Goal: Information Seeking & Learning: Learn about a topic

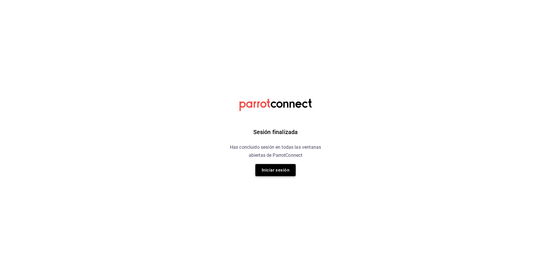
click at [284, 175] on button "Iniciar sesión" at bounding box center [275, 170] width 40 height 12
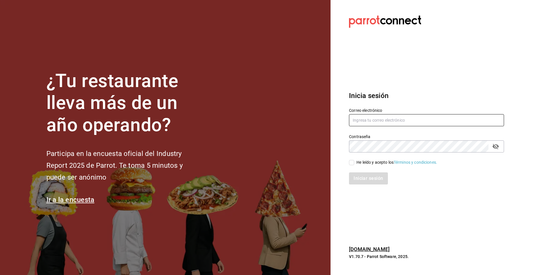
type input "jose.garcia@grupocosteno.com"
click at [352, 161] on input "He leído y acepto los Términos y condiciones." at bounding box center [351, 162] width 5 height 5
checkbox input "true"
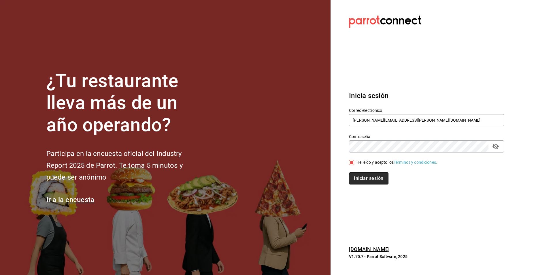
click at [360, 178] on button "Iniciar sesión" at bounding box center [368, 178] width 39 height 12
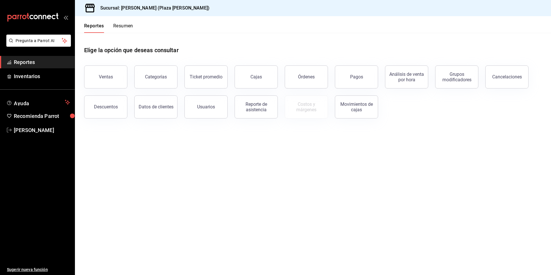
click at [124, 29] on button "Resumen" at bounding box center [123, 28] width 20 height 10
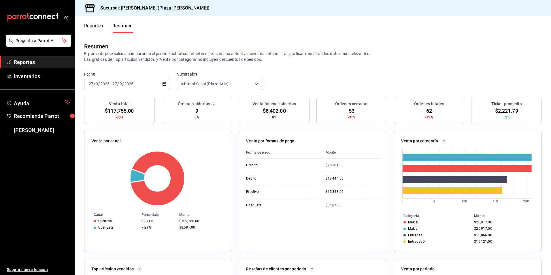
click at [31, 61] on span "Reportes" at bounding box center [42, 62] width 56 height 8
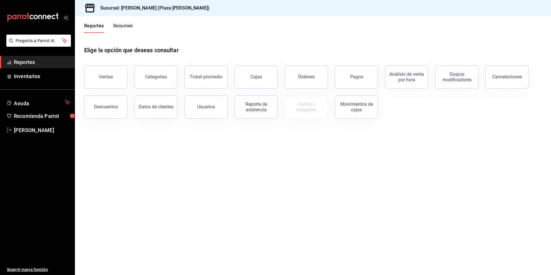
click at [124, 29] on button "Resumen" at bounding box center [123, 28] width 20 height 10
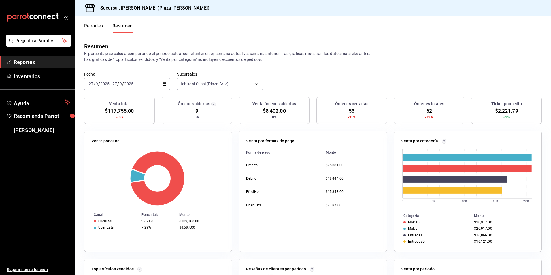
click at [29, 66] on span "Reportes" at bounding box center [42, 62] width 56 height 8
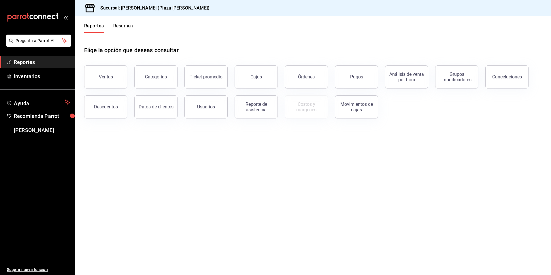
click at [345, 79] on button "Pagos" at bounding box center [356, 76] width 43 height 23
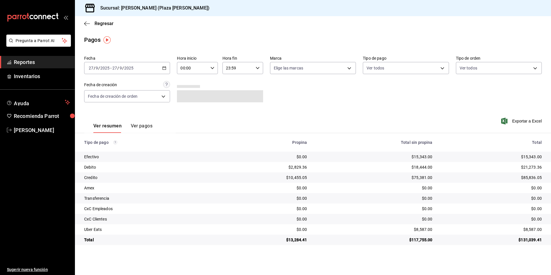
click at [167, 68] on div "2025-09-27 27 / 9 / 2025 - 2025-09-27 27 / 9 / 2025" at bounding box center [127, 68] width 86 height 12
click at [123, 151] on span "Rango de fechas" at bounding box center [111, 150] width 45 height 6
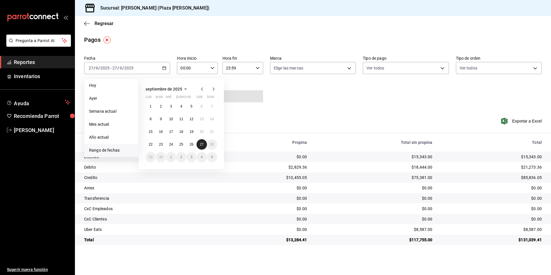
click at [202, 144] on abbr "27" at bounding box center [202, 144] width 4 height 4
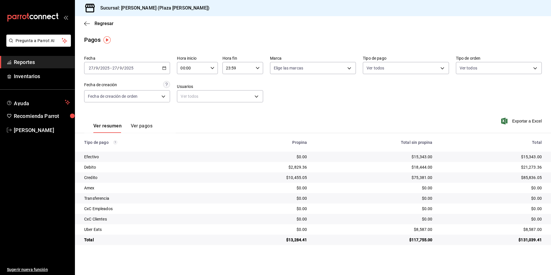
click at [214, 65] on div "00:00 Hora inicio" at bounding box center [197, 68] width 41 height 12
click at [189, 97] on button "05" at bounding box center [187, 95] width 18 height 12
type input "05:00"
click at [48, 60] on div at bounding box center [275, 137] width 551 height 275
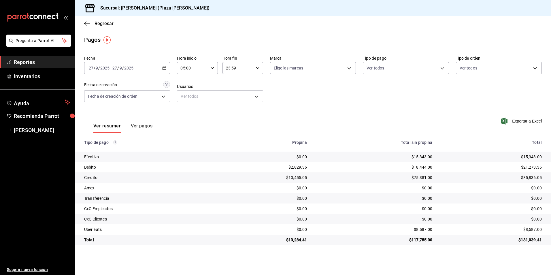
click at [43, 59] on span "Reportes" at bounding box center [42, 62] width 56 height 8
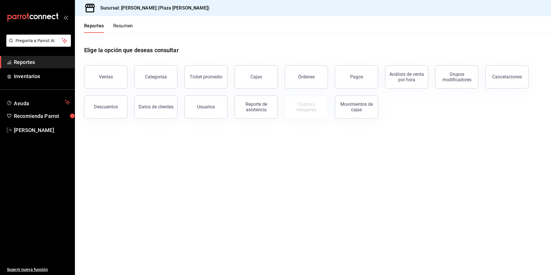
click at [127, 24] on button "Resumen" at bounding box center [123, 28] width 20 height 10
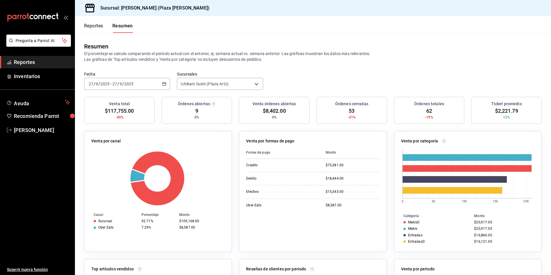
click at [48, 63] on span "Reportes" at bounding box center [42, 62] width 56 height 8
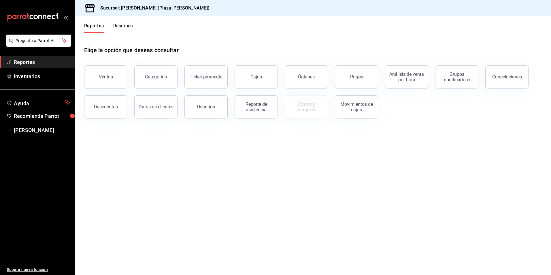
click at [20, 59] on span "Reportes" at bounding box center [42, 62] width 56 height 8
click at [109, 86] on button "Ventas" at bounding box center [105, 76] width 43 height 23
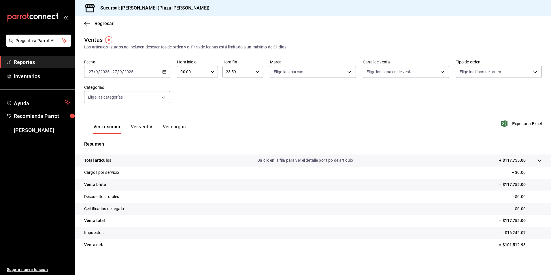
click at [179, 127] on button "Ver cargos" at bounding box center [174, 129] width 23 height 10
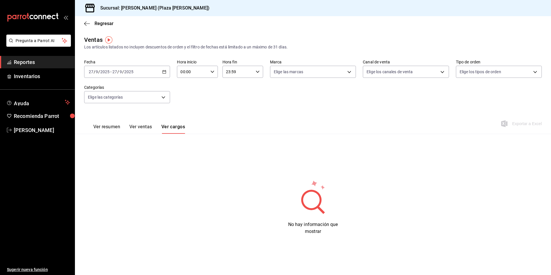
click at [148, 133] on button "Ver ventas" at bounding box center [140, 129] width 23 height 10
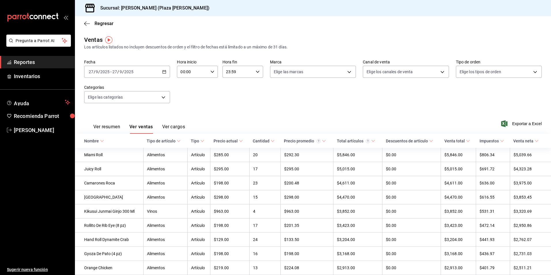
click at [37, 58] on link "Reportes" at bounding box center [37, 62] width 75 height 12
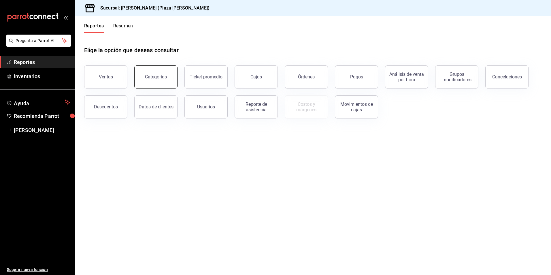
click at [147, 84] on button "Categorías" at bounding box center [155, 76] width 43 height 23
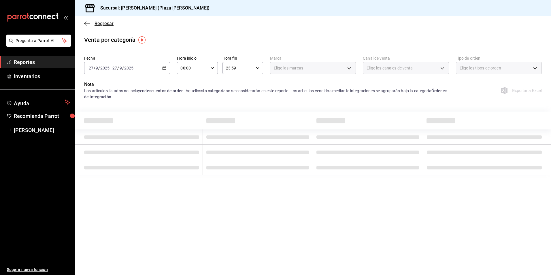
click at [88, 23] on icon "button" at bounding box center [87, 23] width 6 height 5
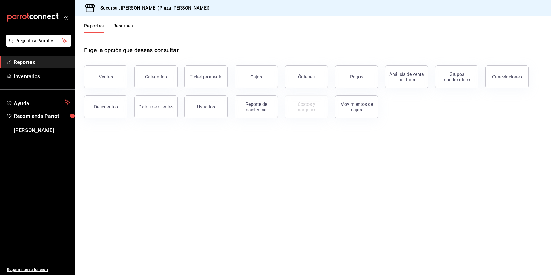
click at [49, 63] on span "Reportes" at bounding box center [42, 62] width 56 height 8
click at [202, 79] on div "Ticket promedio" at bounding box center [206, 76] width 33 height 5
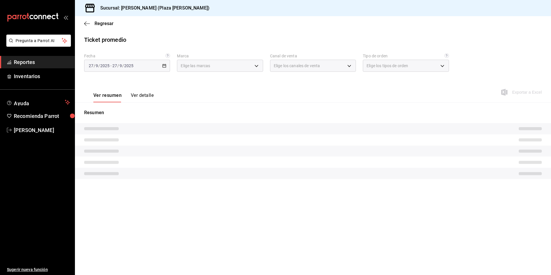
type input "abc0a998-24f3-49b9-87eb-b6f27766d4d5"
type input "PARROT,UBER_EATS,RAPPI,DIDI_FOOD,ONLINE"
type input "c62a6c8a-5deb-4e34-9cb3-511eee532814,EXTERNAL"
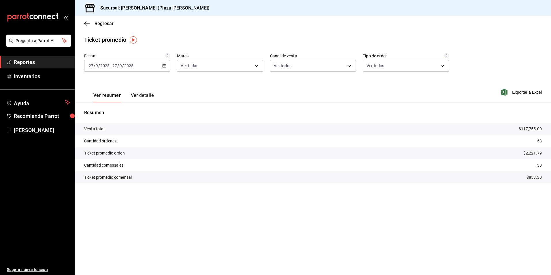
click at [18, 62] on span "Reportes" at bounding box center [42, 62] width 56 height 8
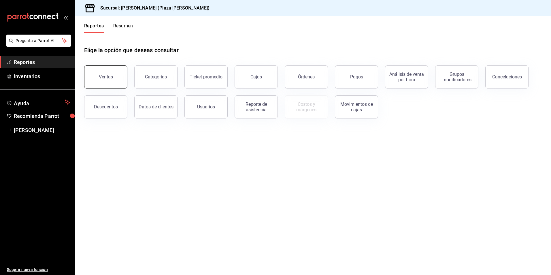
click at [110, 69] on button "Ventas" at bounding box center [105, 76] width 43 height 23
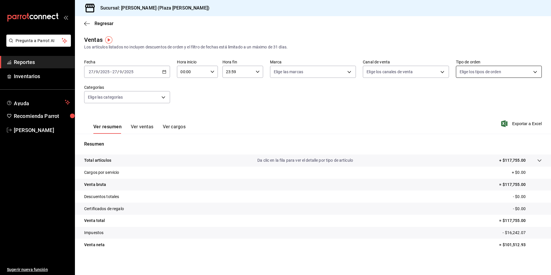
click at [489, 75] on body "Pregunta a Parrot AI Reportes Inventarios Ayuda Recomienda Parrot [PERSON_NAME]…" at bounding box center [275, 137] width 551 height 275
click at [480, 93] on span "Ver todos" at bounding box center [478, 94] width 18 height 6
type input "c62a6c8a-5deb-4e34-9cb3-511eee532814,EXTERNAL"
checkbox input "true"
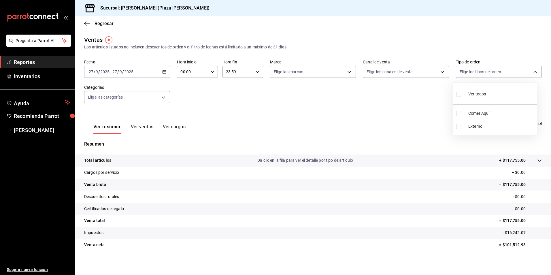
checkbox input "true"
click at [144, 123] on div at bounding box center [275, 137] width 551 height 275
click at [148, 129] on button "Ver ventas" at bounding box center [142, 129] width 23 height 10
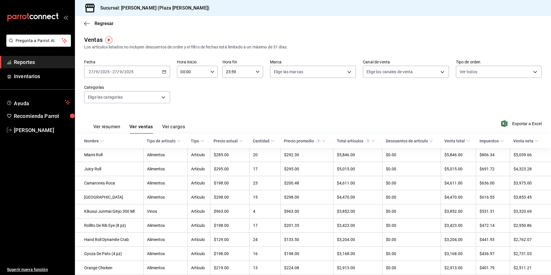
click at [174, 125] on button "Ver cargos" at bounding box center [173, 129] width 23 height 10
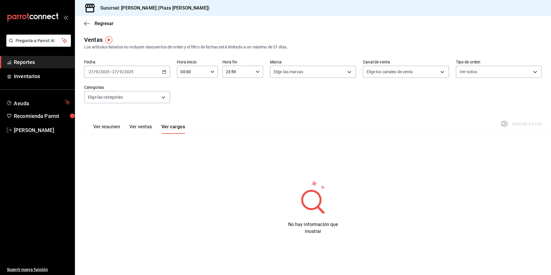
click at [138, 122] on div "Ver resumen Ver ventas Ver cargos" at bounding box center [134, 125] width 101 height 17
click at [140, 129] on button "Ver ventas" at bounding box center [140, 129] width 23 height 10
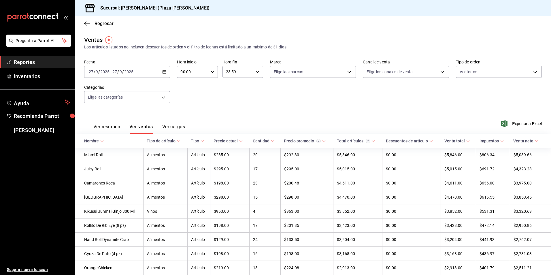
click at [27, 59] on span "Reportes" at bounding box center [42, 62] width 56 height 8
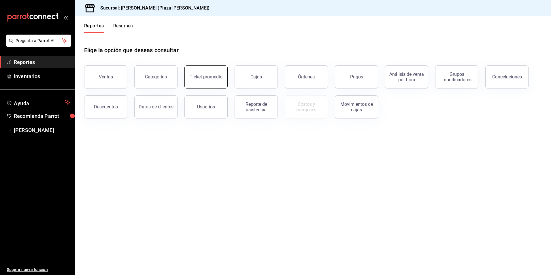
click at [200, 81] on button "Ticket promedio" at bounding box center [206, 76] width 43 height 23
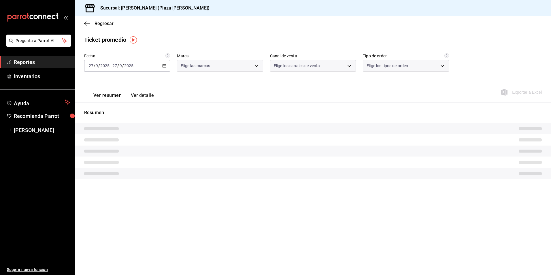
type input "abc0a998-24f3-49b9-87eb-b6f27766d4d5"
type input "PARROT,UBER_EATS,RAPPI,DIDI_FOOD,ONLINE"
type input "c62a6c8a-5deb-4e34-9cb3-511eee532814,EXTERNAL"
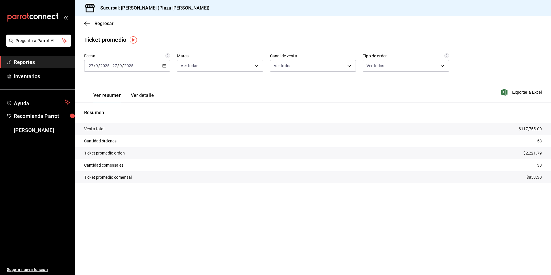
click at [140, 93] on button "Ver detalle" at bounding box center [142, 98] width 23 height 10
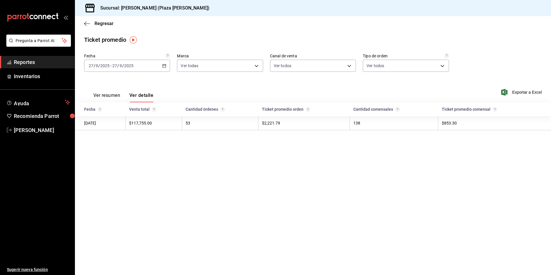
click at [37, 61] on span "Reportes" at bounding box center [42, 62] width 56 height 8
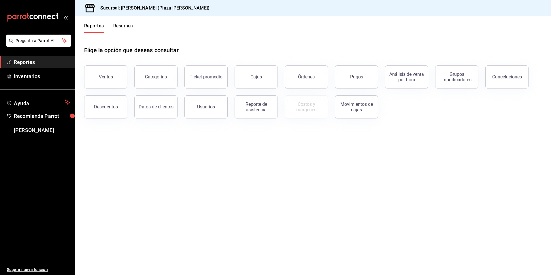
drag, startPoint x: 108, startPoint y: 74, endPoint x: 143, endPoint y: 172, distance: 104.2
click at [143, 172] on main "Elige la opción que deseas consultar Ventas Categorías Ticket promedio Cajas Ór…" at bounding box center [313, 154] width 476 height 242
click at [118, 79] on button "Ventas" at bounding box center [105, 76] width 43 height 23
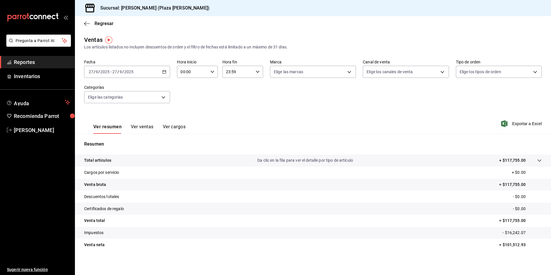
click at [50, 61] on span "Reportes" at bounding box center [42, 62] width 56 height 8
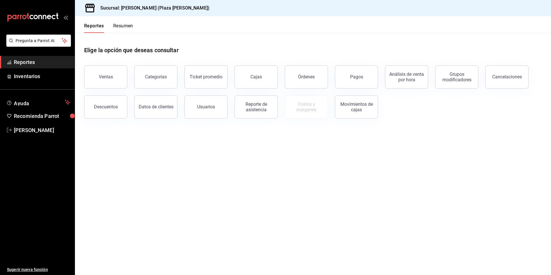
drag, startPoint x: 205, startPoint y: 153, endPoint x: 215, endPoint y: 151, distance: 10.4
click at [206, 153] on main "Elige la opción que deseas consultar Ventas Categorías Ticket promedio Cajas Ór…" at bounding box center [313, 154] width 476 height 242
click at [35, 62] on span "Reportes" at bounding box center [42, 62] width 56 height 8
click at [103, 76] on div "Ventas" at bounding box center [106, 76] width 14 height 5
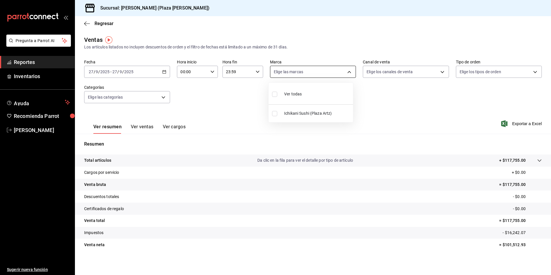
click at [345, 72] on body "Pregunta a Parrot AI Reportes Inventarios Ayuda Recomienda Parrot [PERSON_NAME]…" at bounding box center [275, 137] width 551 height 275
click at [335, 90] on li "Ver todas" at bounding box center [311, 93] width 84 height 17
type input "abc0a998-24f3-49b9-87eb-b6f27766d4d5"
checkbox input "true"
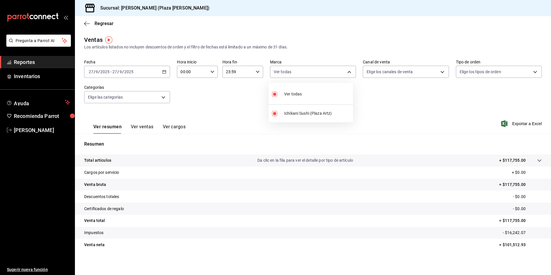
click at [437, 70] on div at bounding box center [275, 137] width 551 height 275
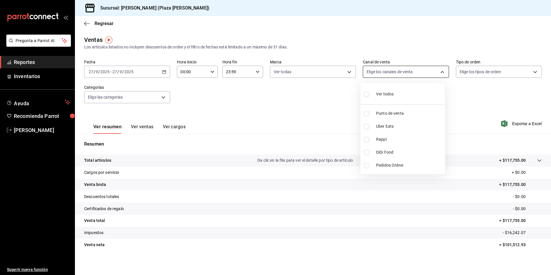
click at [437, 71] on body "Pregunta a Parrot AI Reportes Inventarios Ayuda Recomienda Parrot [PERSON_NAME]…" at bounding box center [275, 137] width 551 height 275
click at [367, 93] on input "checkbox" at bounding box center [366, 94] width 5 height 5
checkbox input "true"
type input "PARROT,UBER_EATS,RAPPI,DIDI_FOOD,ONLINE"
checkbox input "true"
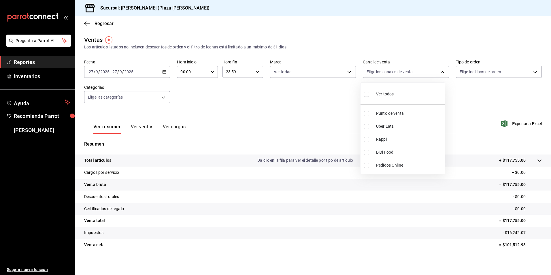
checkbox input "true"
click at [532, 72] on div at bounding box center [275, 137] width 551 height 275
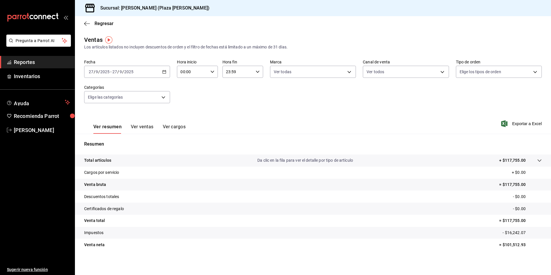
click at [534, 72] on body "Pregunta a Parrot AI Reportes Inventarios Ayuda Recomienda Parrot [PERSON_NAME]…" at bounding box center [275, 137] width 551 height 275
click at [504, 96] on li "Ver todos" at bounding box center [495, 93] width 84 height 17
type input "c62a6c8a-5deb-4e34-9cb3-511eee532814,EXTERNAL"
checkbox input "true"
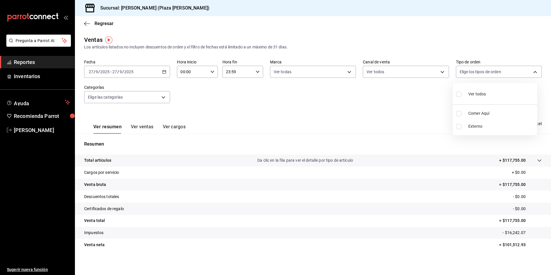
checkbox input "true"
click at [161, 97] on div at bounding box center [275, 137] width 551 height 275
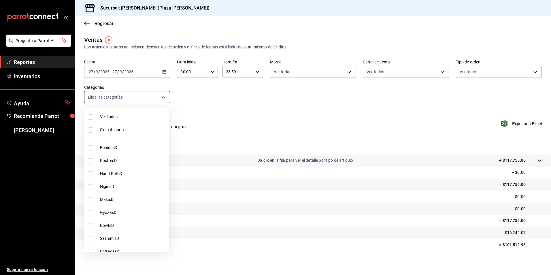
click at [165, 96] on body "Pregunta a Parrot AI Reportes Inventarios Ayuda Recomienda Parrot [PERSON_NAME]…" at bounding box center [275, 137] width 551 height 275
click at [90, 114] on li "Ver todas" at bounding box center [126, 116] width 84 height 13
type input "57bc3828-eba7-42ee-92b3-7f68162dac1e,eb52140c-3ffe-46a6-ae37-6d110e987728,8d04a…"
checkbox input "true"
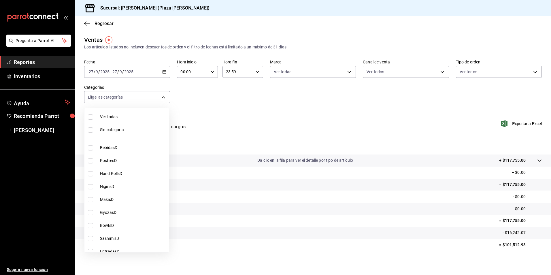
checkbox input "true"
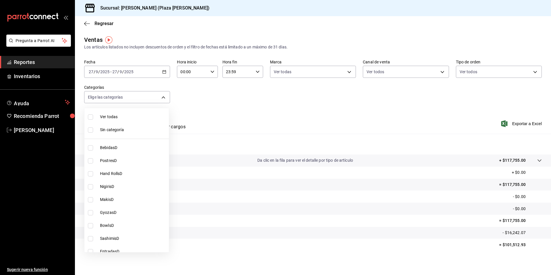
checkbox input "true"
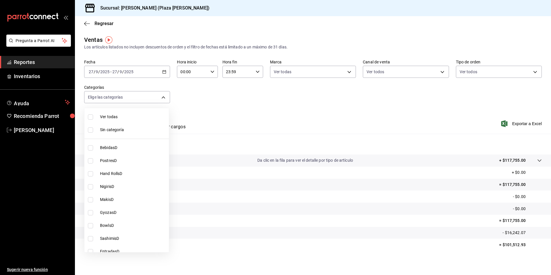
checkbox input "true"
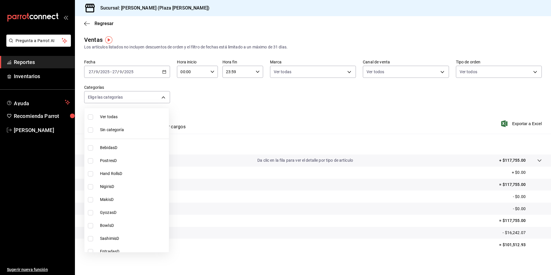
checkbox input "true"
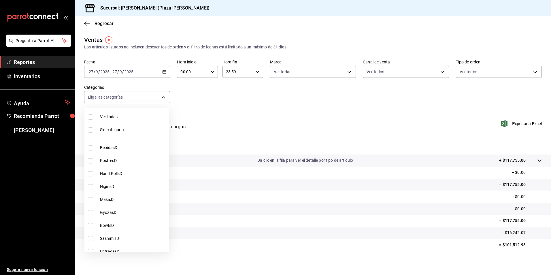
checkbox input "true"
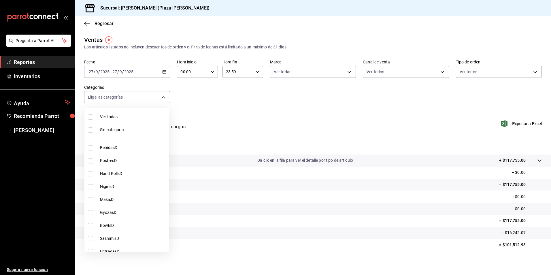
checkbox input "true"
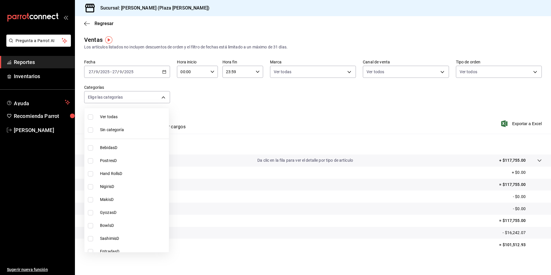
checkbox input "true"
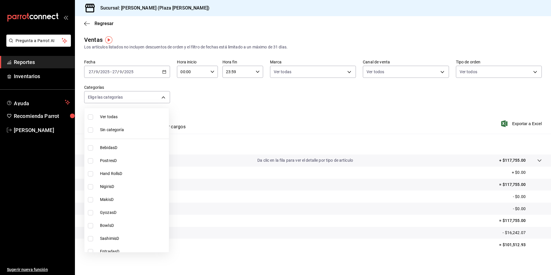
checkbox input "true"
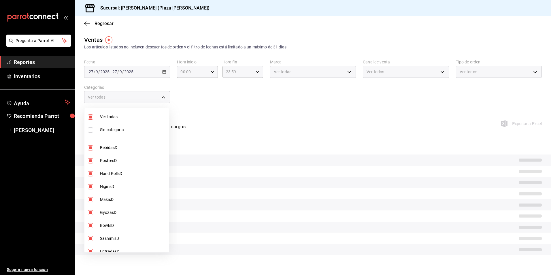
click at [164, 72] on div at bounding box center [275, 137] width 551 height 275
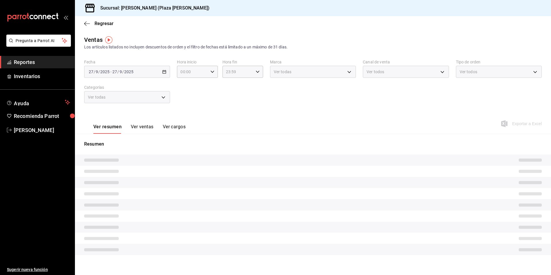
click at [134, 128] on button "Ver ventas" at bounding box center [142, 129] width 23 height 10
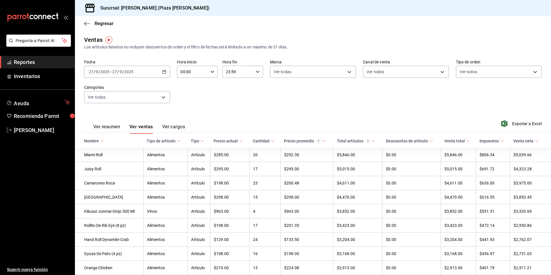
click at [25, 61] on span "Reportes" at bounding box center [42, 62] width 56 height 8
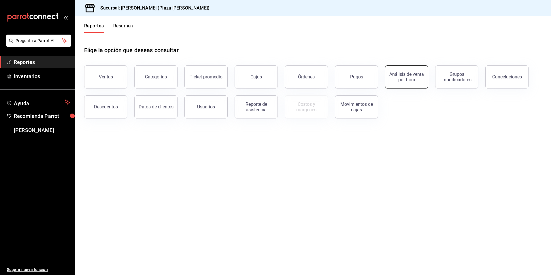
click at [395, 80] on div "Análisis de venta por hora" at bounding box center [407, 77] width 36 height 11
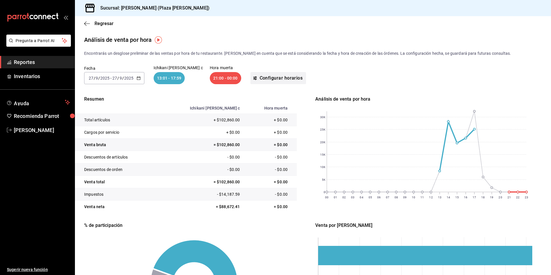
click at [267, 79] on button "Configurar horarios" at bounding box center [279, 78] width 56 height 12
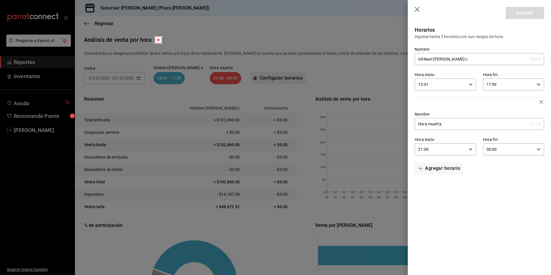
click at [267, 79] on div at bounding box center [275, 137] width 551 height 275
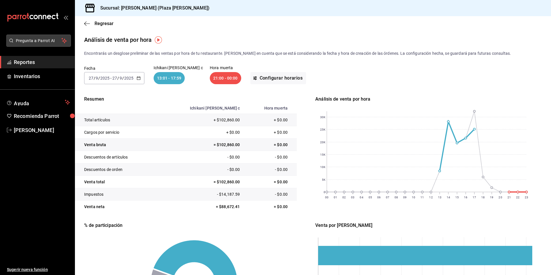
click at [52, 42] on span "Pregunta a Parrot AI" at bounding box center [39, 41] width 46 height 6
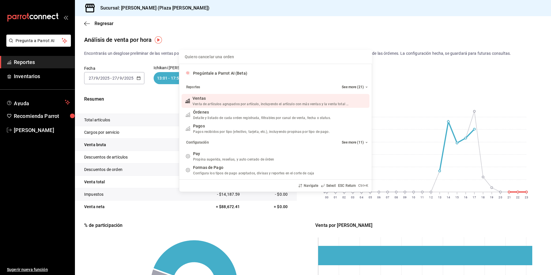
click at [38, 59] on div "Quiero cancelar una orden Pregúntale a Parrot AI (Beta) Reportes See more (21) …" at bounding box center [275, 137] width 551 height 275
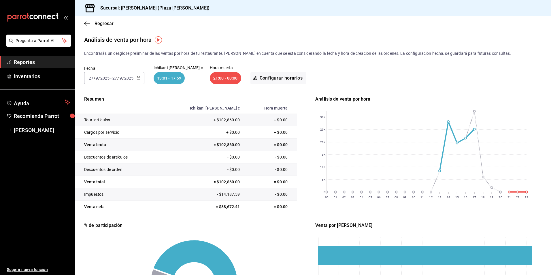
click at [29, 68] on link "Reportes" at bounding box center [37, 62] width 75 height 12
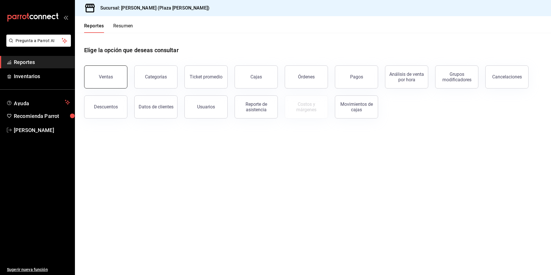
click at [109, 83] on button "Ventas" at bounding box center [105, 76] width 43 height 23
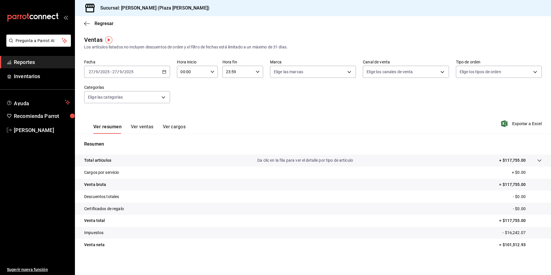
click at [30, 64] on span "Reportes" at bounding box center [42, 62] width 56 height 8
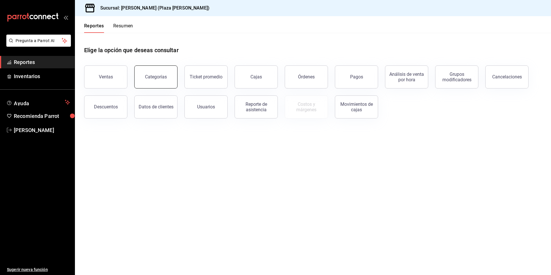
click at [153, 73] on button "Categorías" at bounding box center [155, 76] width 43 height 23
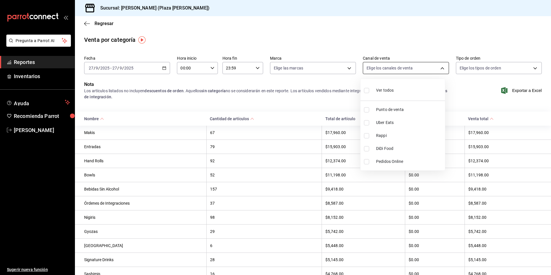
click at [437, 67] on body "Pregunta a Parrot AI Reportes Inventarios Ayuda Recomienda Parrot [PERSON_NAME]…" at bounding box center [275, 137] width 551 height 275
click at [407, 87] on li "Ver todos" at bounding box center [403, 89] width 84 height 17
type input "PARROT,UBER_EATS,RAPPI,DIDI_FOOD,ONLINE"
checkbox input "true"
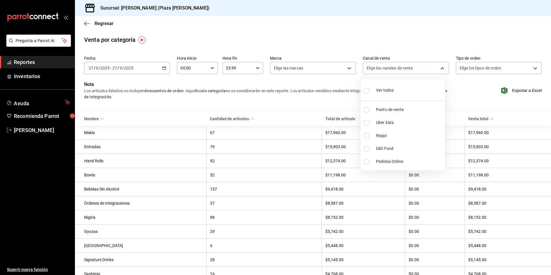
checkbox input "true"
click at [530, 69] on div at bounding box center [275, 137] width 551 height 275
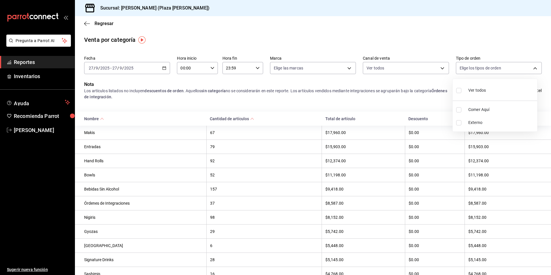
click at [530, 69] on body "Pregunta a Parrot AI Reportes Inventarios Ayuda Recomienda Parrot [PERSON_NAME]…" at bounding box center [275, 137] width 551 height 275
click at [465, 91] on div "Ver todos" at bounding box center [471, 90] width 30 height 12
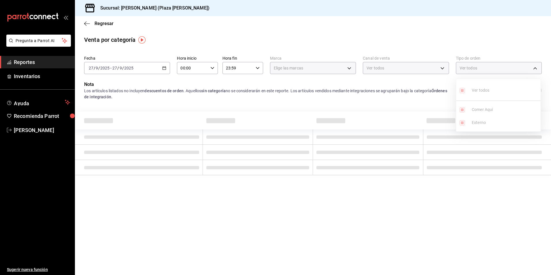
type input "c62a6c8a-5deb-4e34-9cb3-511eee532814,EXTERNAL"
checkbox input "true"
click at [349, 68] on div at bounding box center [275, 137] width 551 height 275
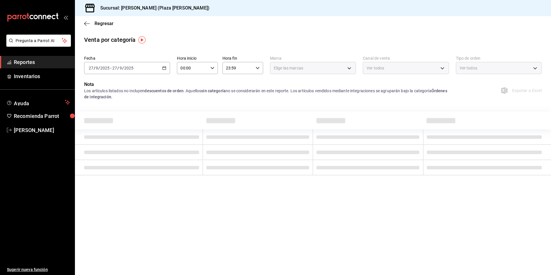
click at [349, 68] on div "Elige las marcas" at bounding box center [313, 68] width 86 height 12
click at [29, 61] on span "Reportes" at bounding box center [42, 62] width 56 height 8
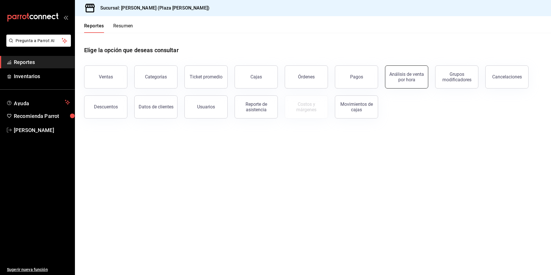
click at [407, 76] on div "Análisis de venta por hora" at bounding box center [407, 77] width 36 height 11
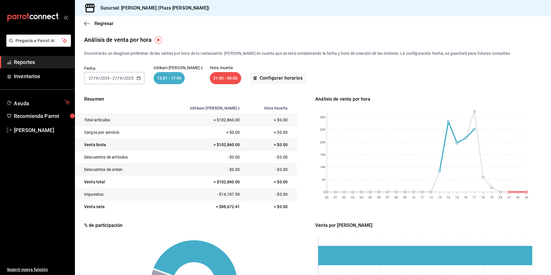
click at [23, 64] on span "Reportes" at bounding box center [42, 62] width 56 height 8
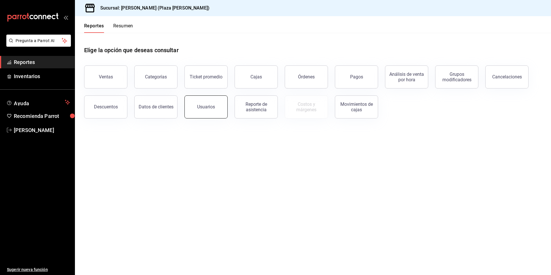
click at [213, 112] on button "Usuarios" at bounding box center [206, 106] width 43 height 23
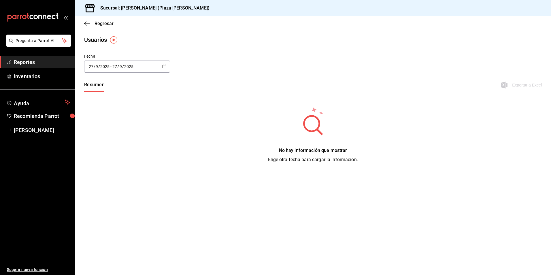
click at [164, 69] on button "button" at bounding box center [164, 66] width 4 height 5
click at [123, 123] on li "Mes actual" at bounding box center [111, 123] width 55 height 13
type input "[DATE]"
type input "1"
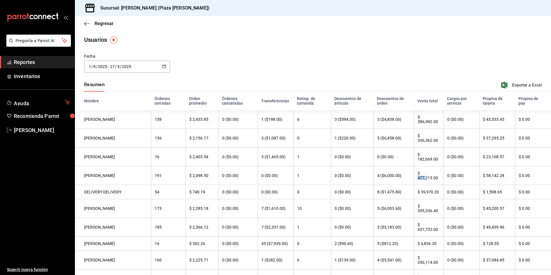
drag, startPoint x: 420, startPoint y: 180, endPoint x: 410, endPoint y: 181, distance: 9.6
click at [414, 181] on th "$ 477,213.00" at bounding box center [429, 175] width 30 height 19
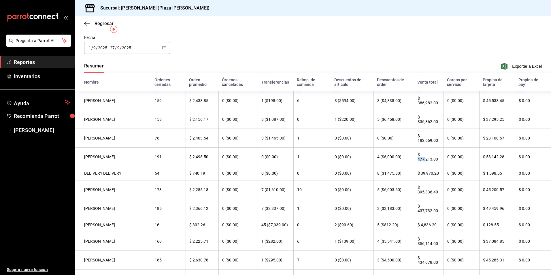
scroll to position [29, 0]
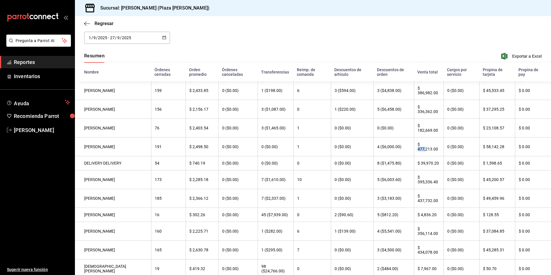
click at [27, 64] on span "Reportes" at bounding box center [42, 62] width 56 height 8
